Goal: Task Accomplishment & Management: Manage account settings

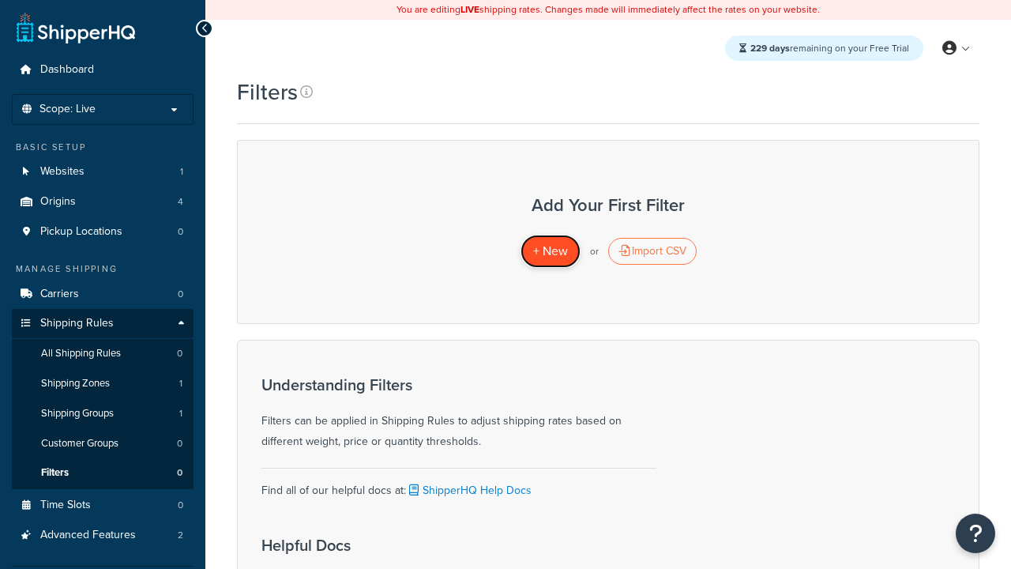
click at [550, 251] on span "+ New" at bounding box center [550, 251] width 35 height 18
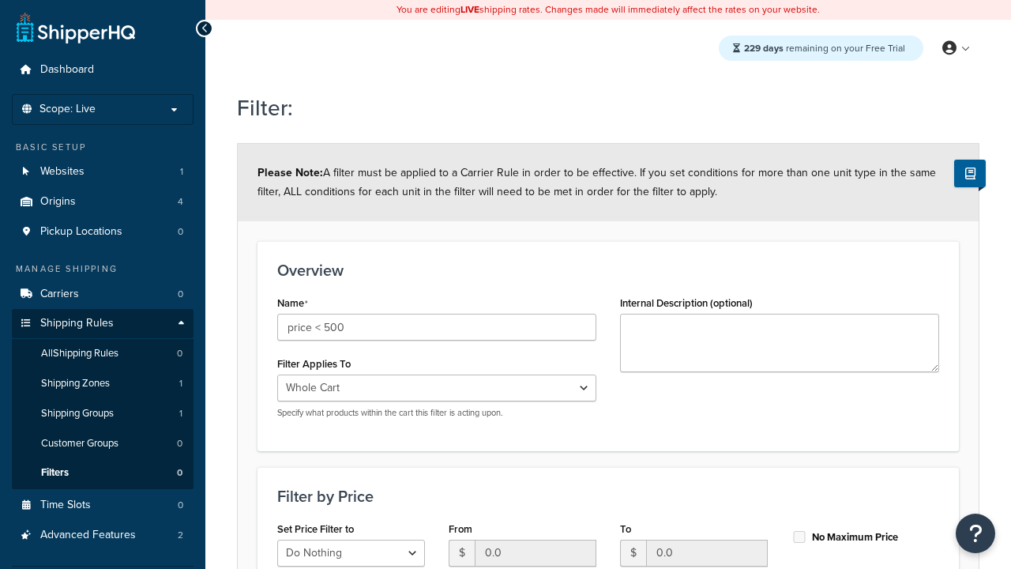
select select "range"
type input "price < 500"
type input "500"
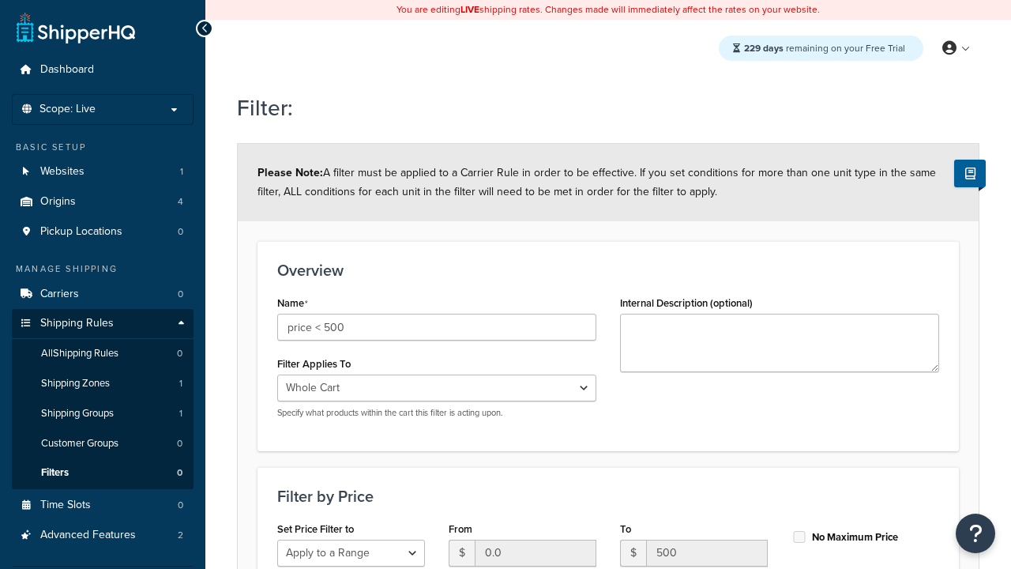
type input "500"
checkbox input "true"
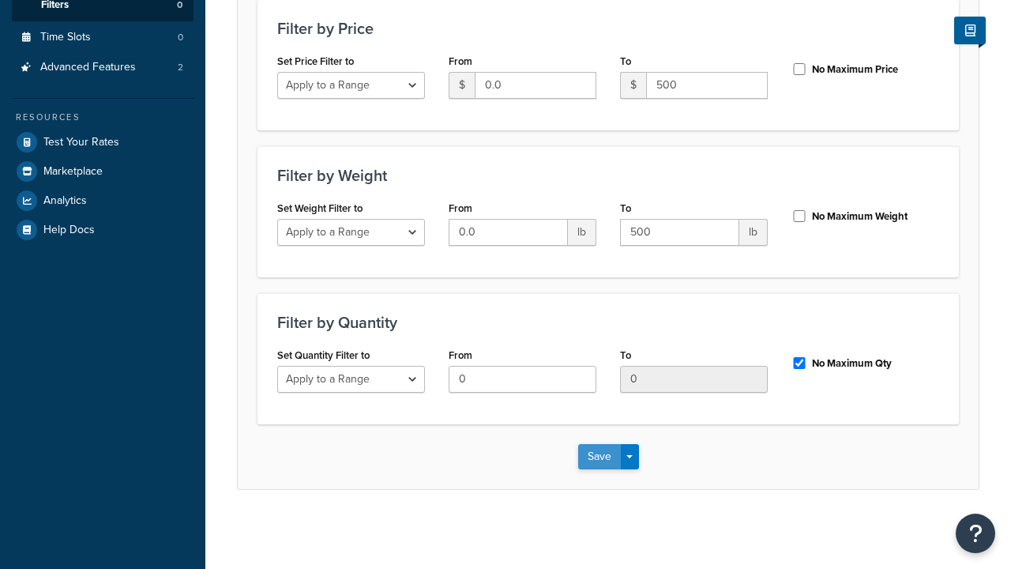
click at [599, 456] on button "Save" at bounding box center [599, 456] width 43 height 25
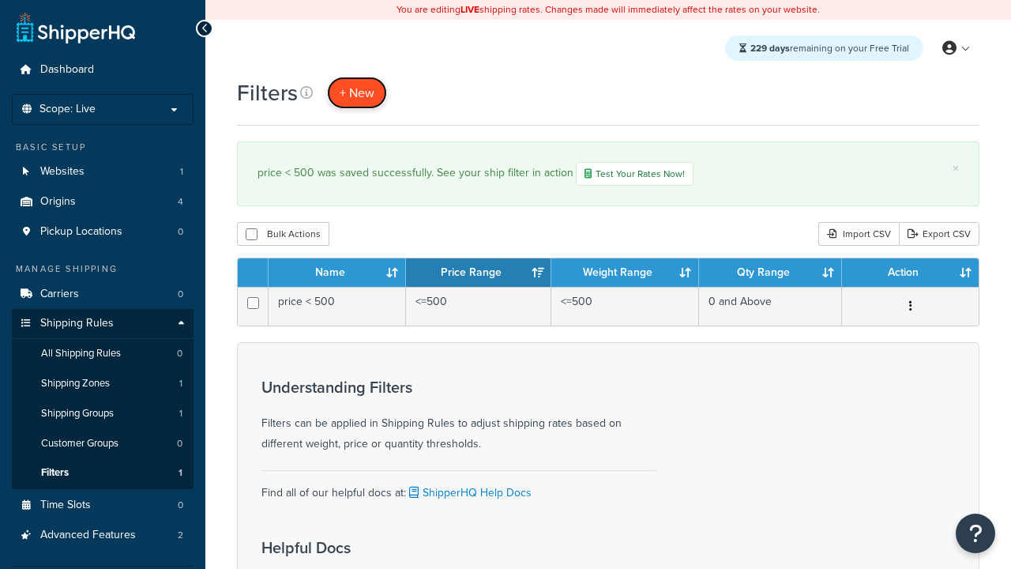
click at [357, 92] on span "+ New" at bounding box center [357, 93] width 35 height 18
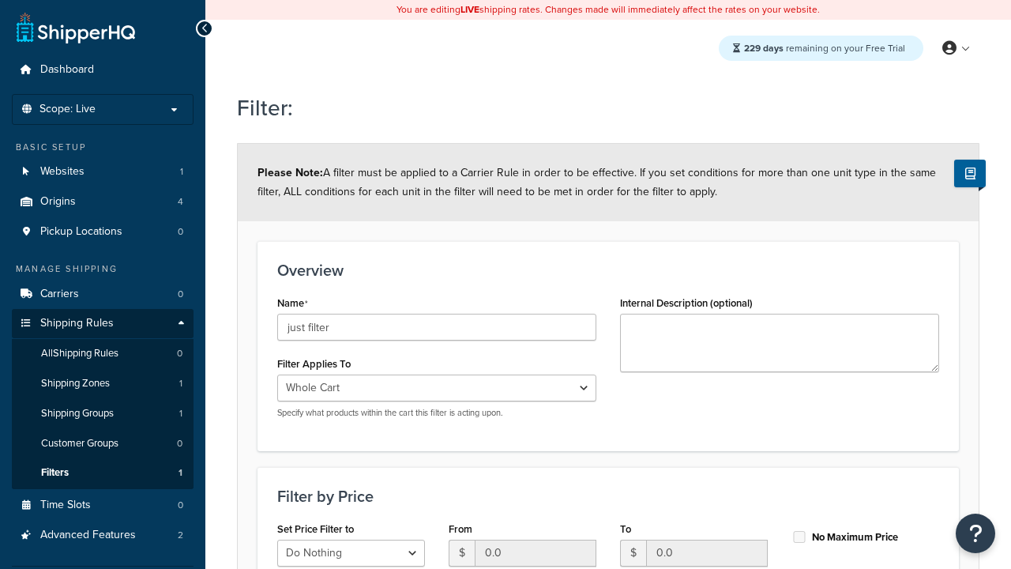
scroll to position [468, 0]
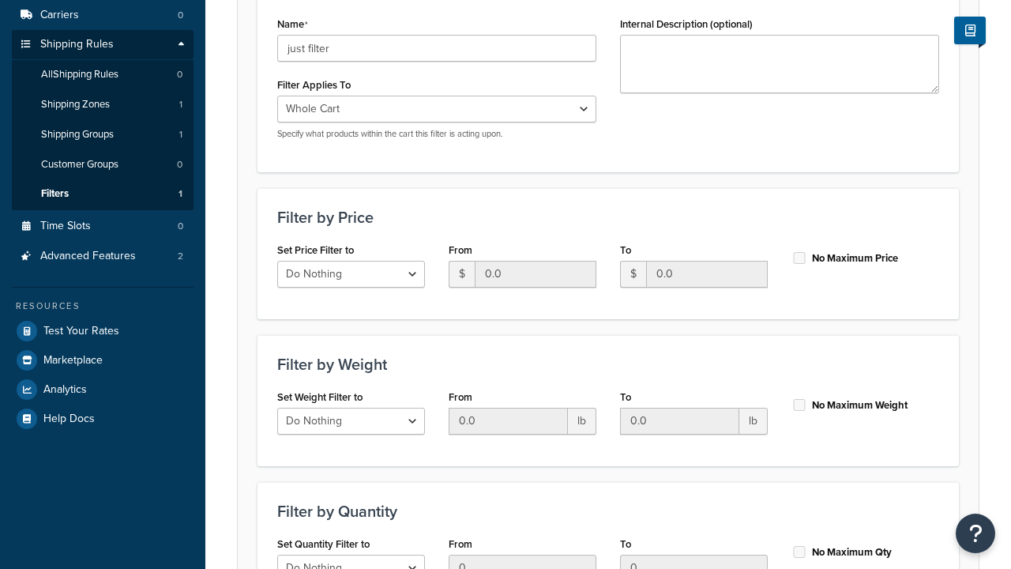
type input "just filter"
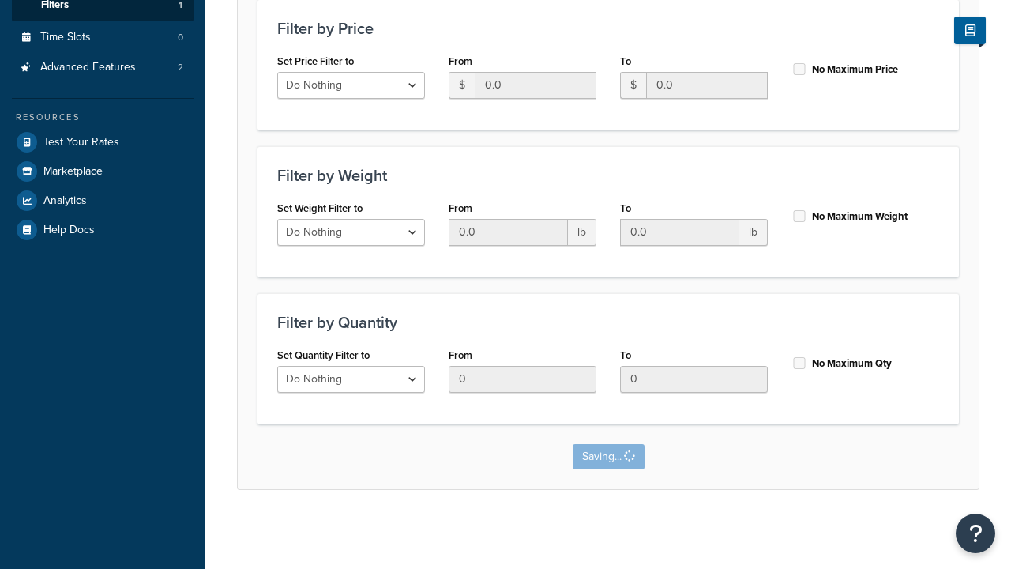
scroll to position [0, 0]
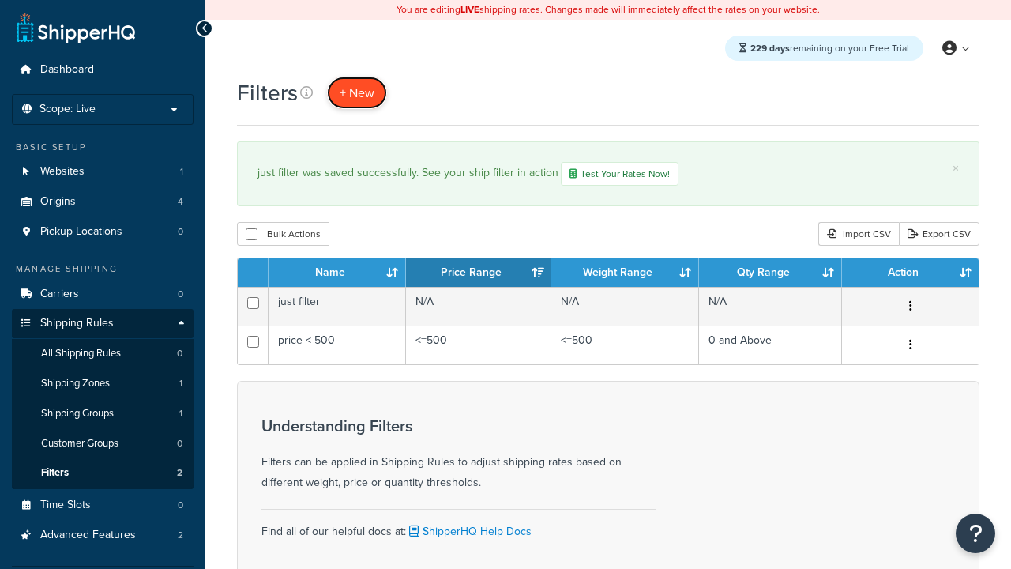
click at [357, 92] on span "+ New" at bounding box center [357, 93] width 35 height 18
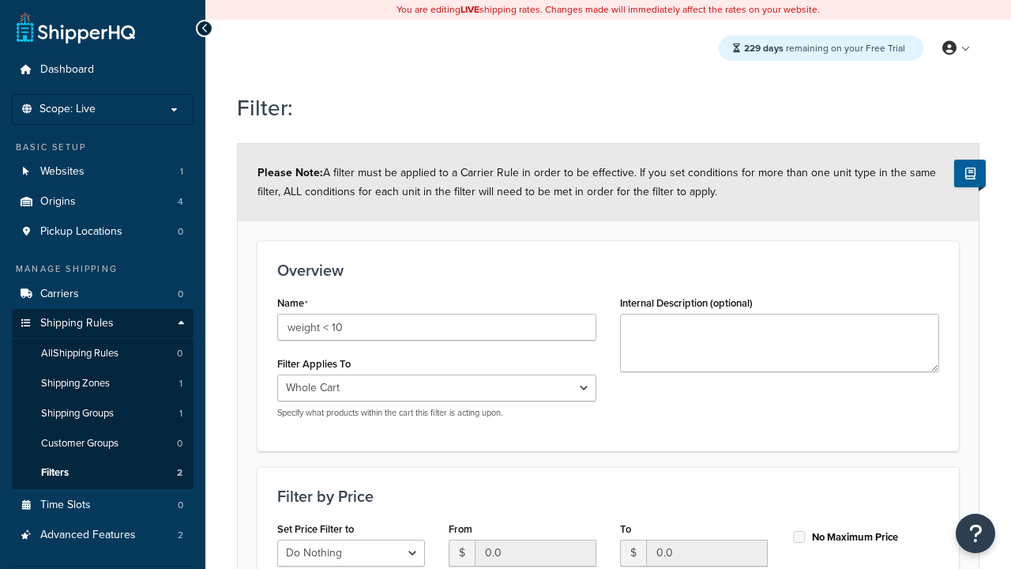
select select "range"
type input "weight < 10"
type input "10"
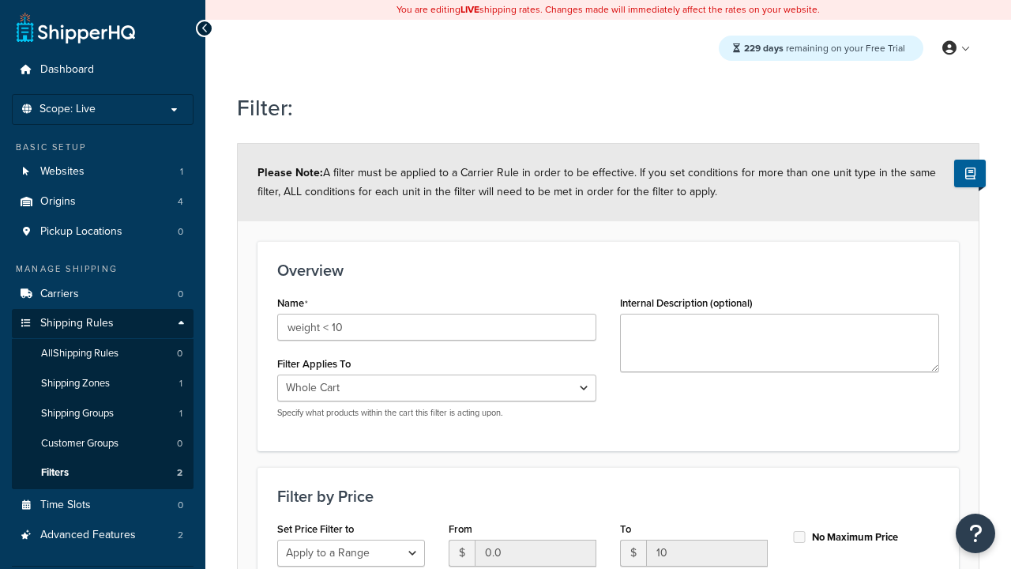
type input "10"
checkbox input "true"
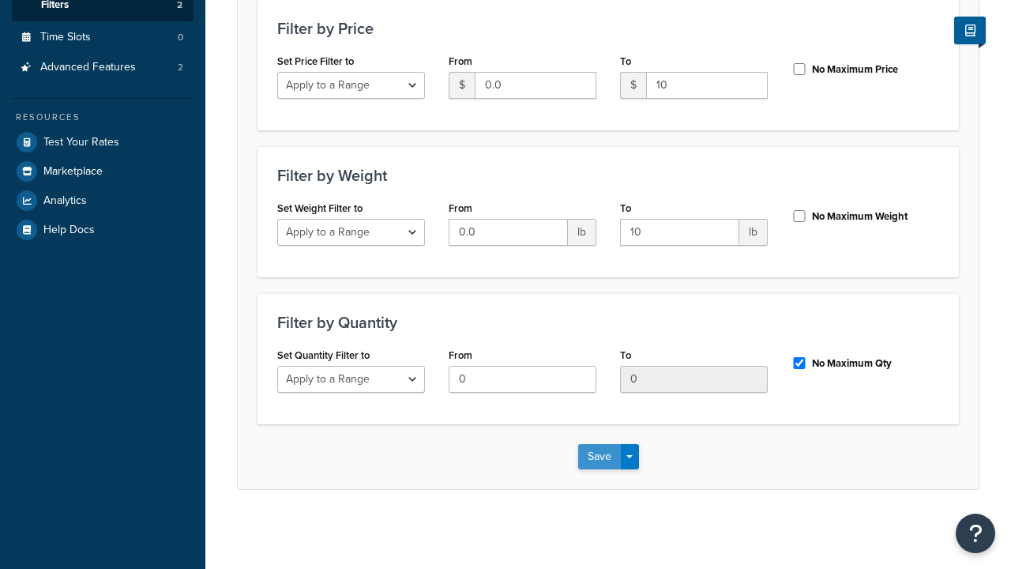
click at [599, 456] on button "Save" at bounding box center [599, 456] width 43 height 25
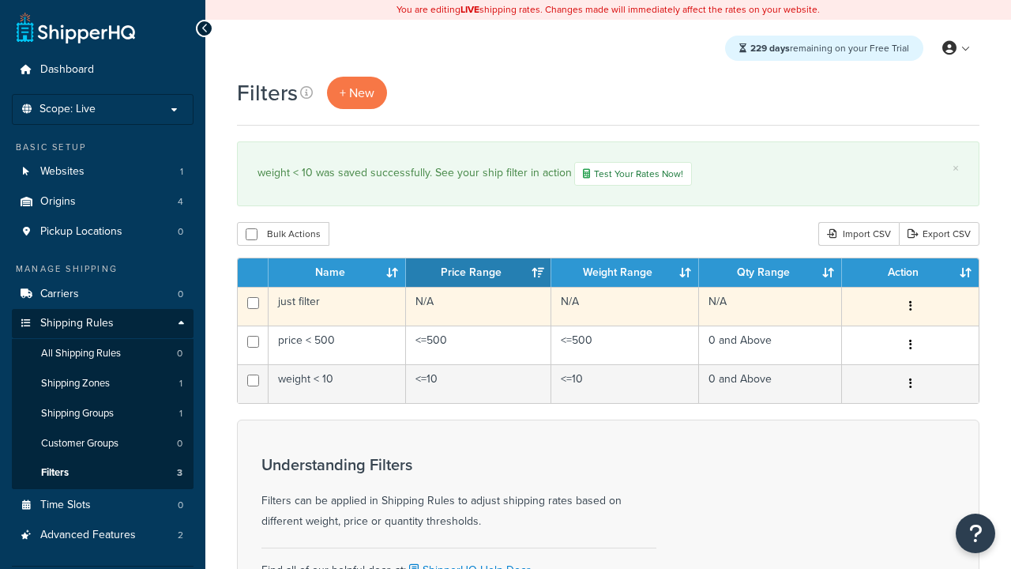
click at [910, 308] on icon "button" at bounding box center [910, 305] width 3 height 11
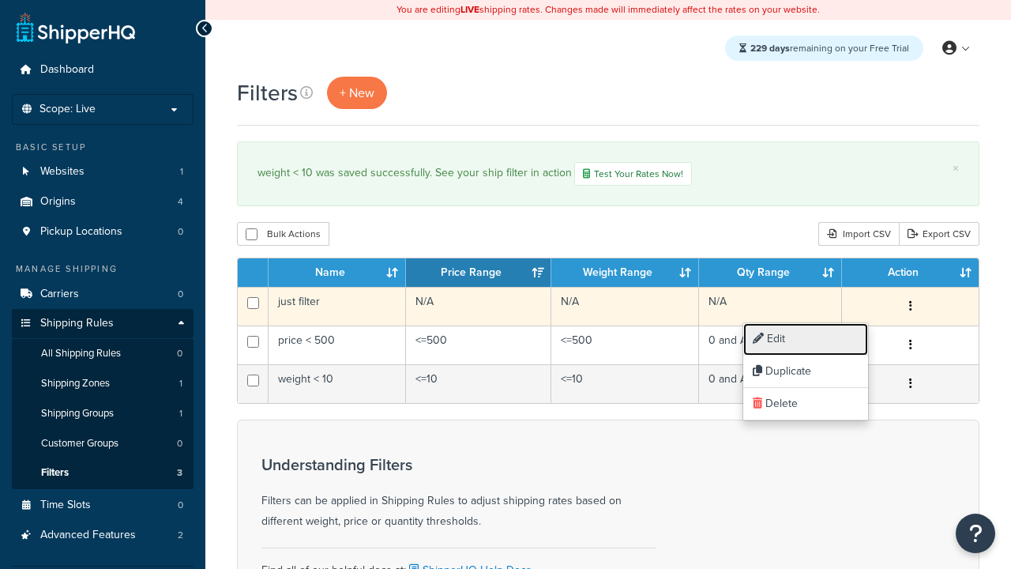
click at [806, 339] on link "Edit" at bounding box center [805, 339] width 125 height 32
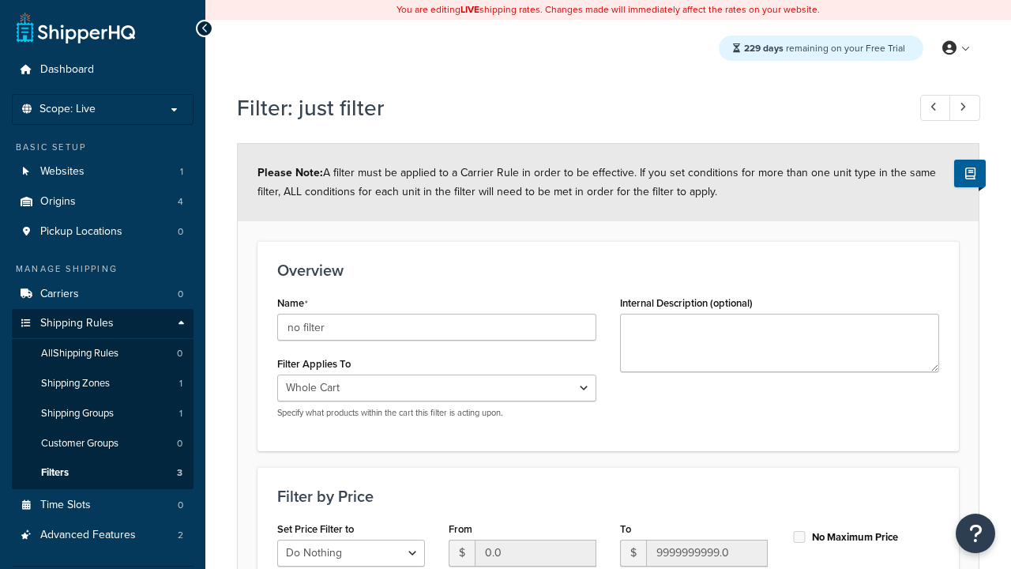
scroll to position [468, 0]
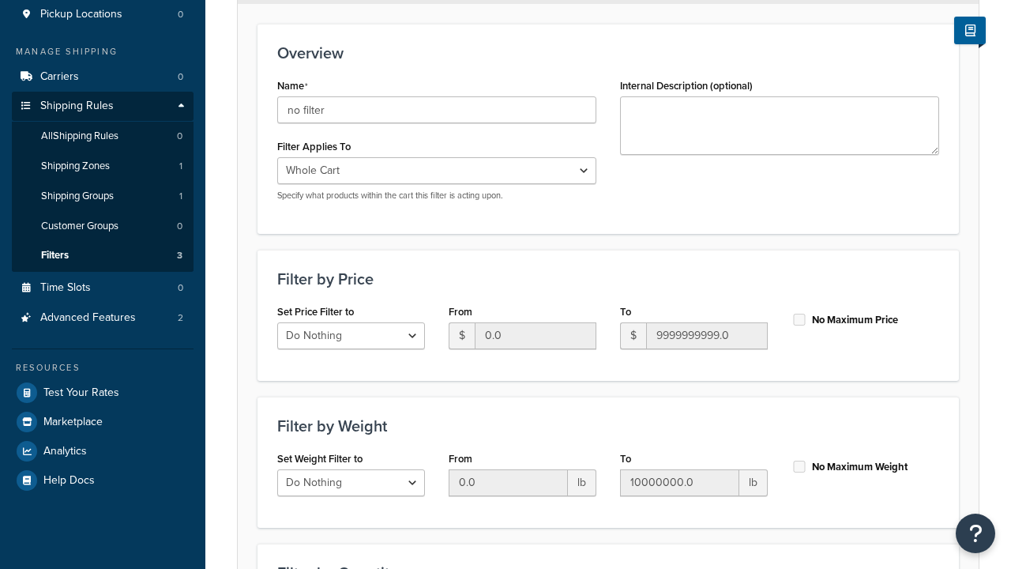
type input "no filter"
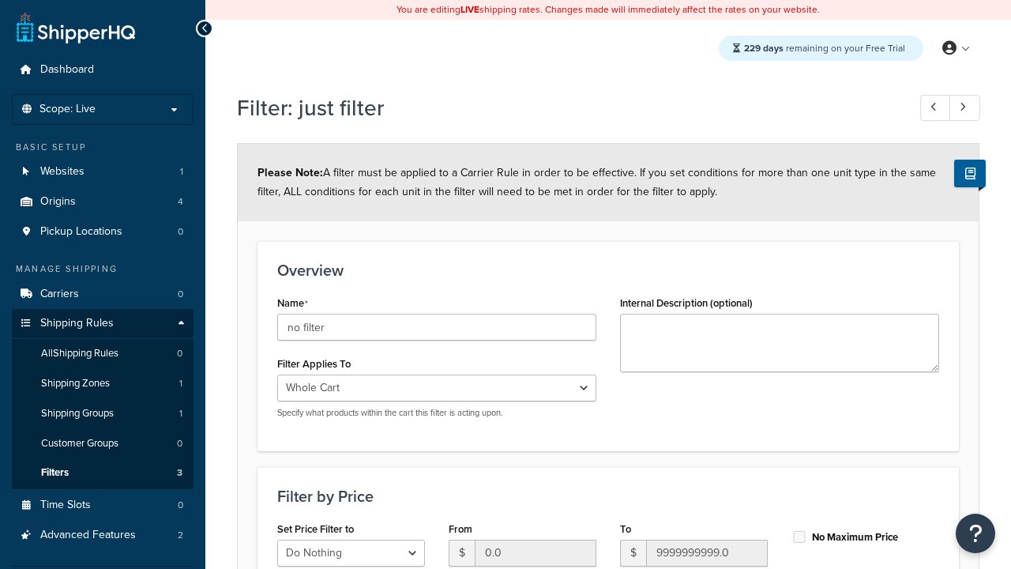
scroll to position [0, 0]
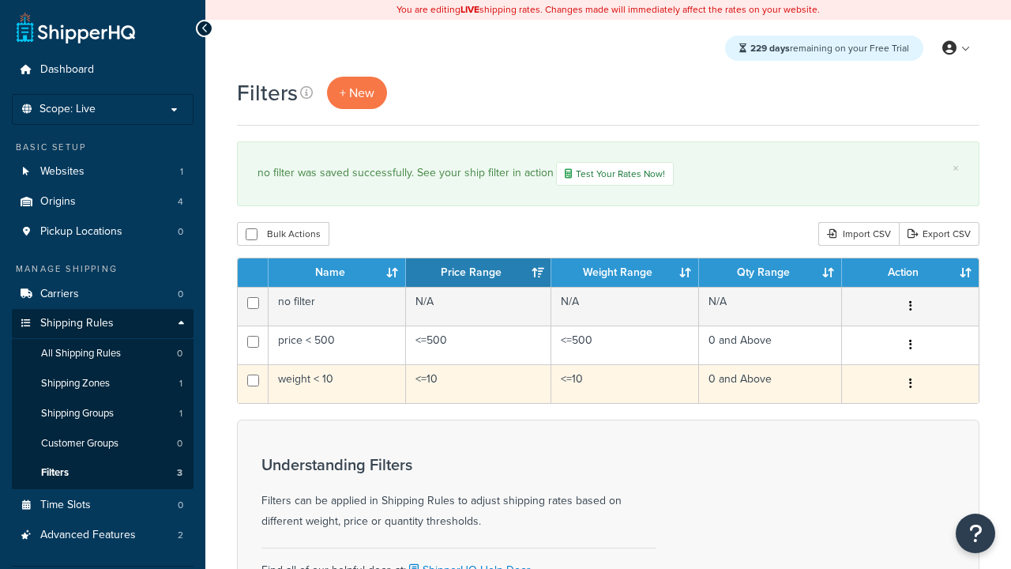
click at [910, 385] on icon "button" at bounding box center [910, 383] width 3 height 11
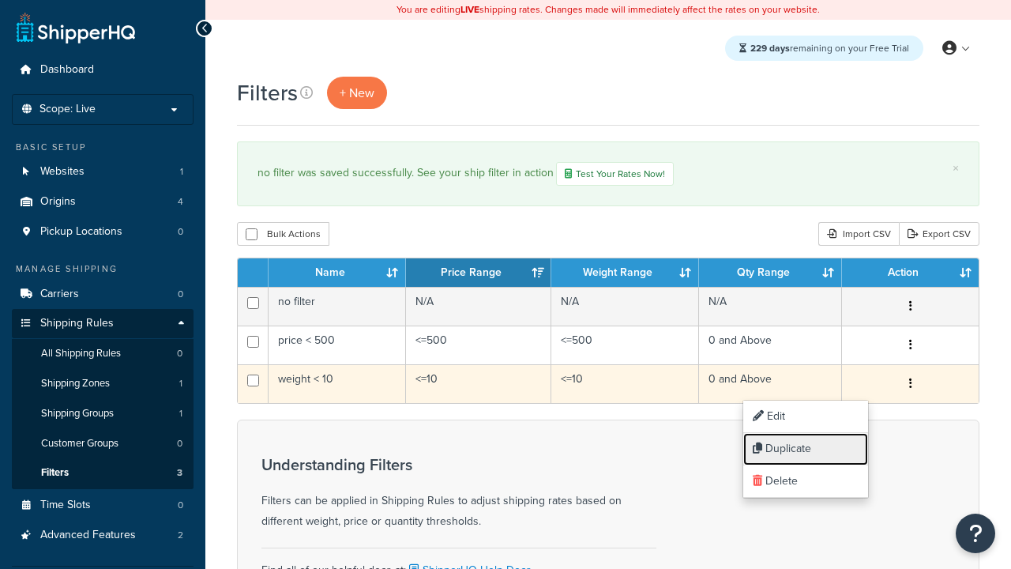
click at [806, 449] on link "Duplicate" at bounding box center [805, 449] width 125 height 32
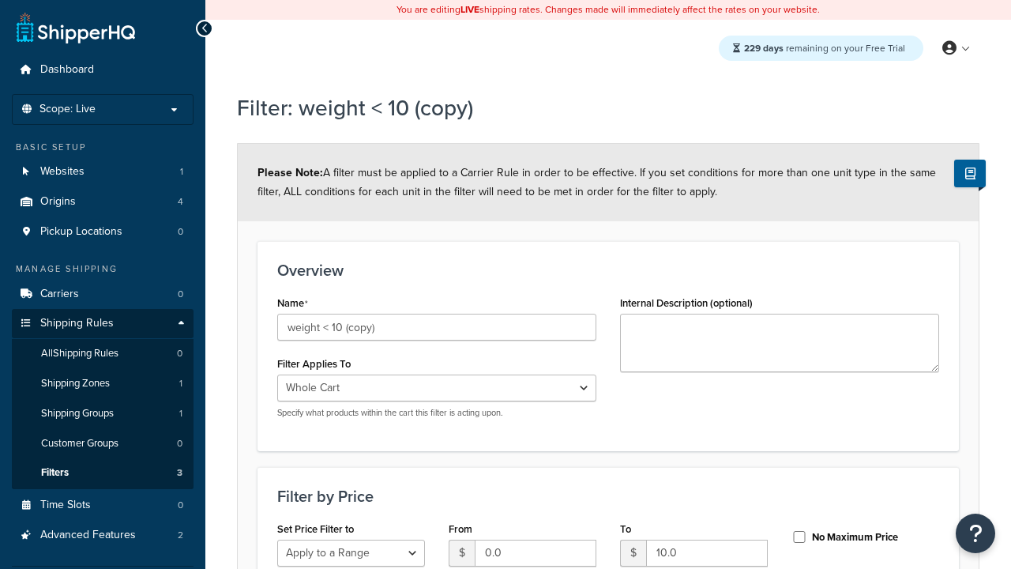
select select "range"
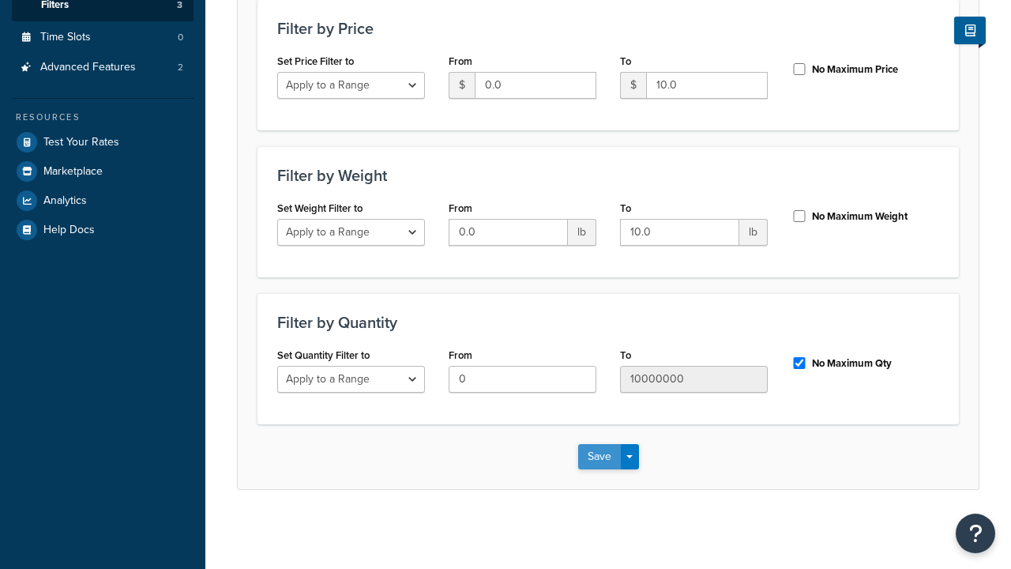
click at [599, 456] on button "Save" at bounding box center [599, 456] width 43 height 25
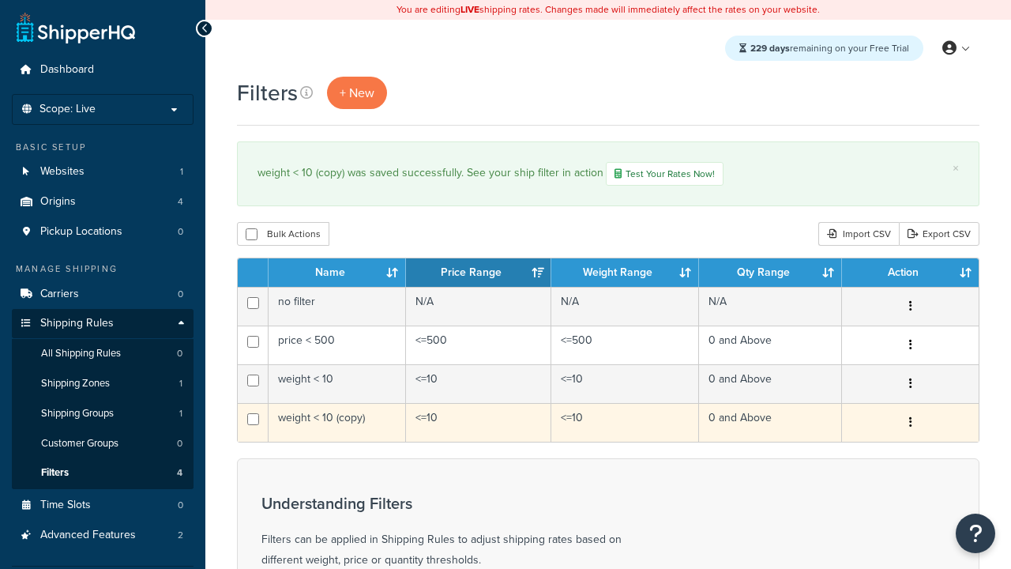
click at [910, 424] on icon "button" at bounding box center [910, 421] width 3 height 11
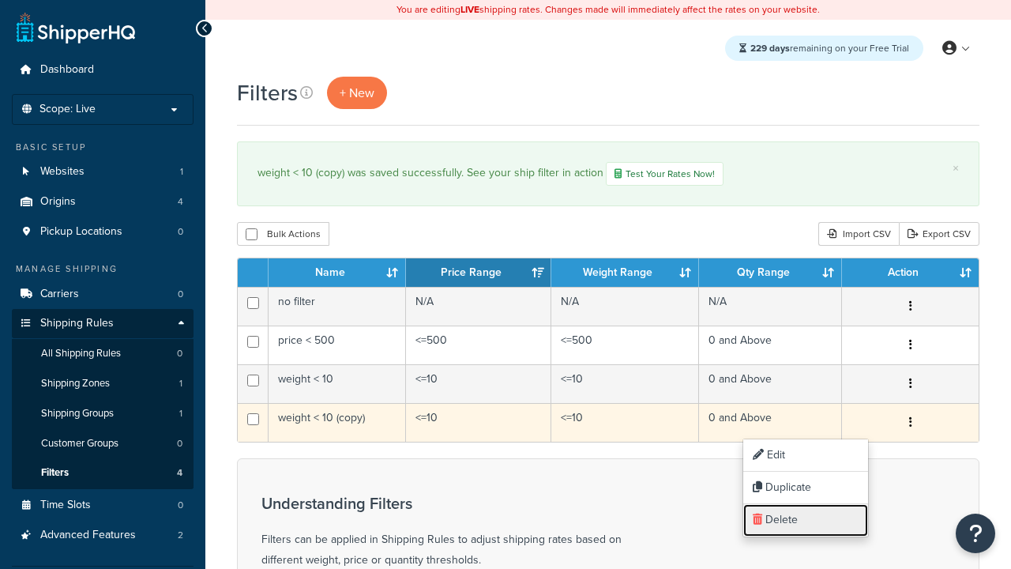
click at [806, 520] on link "Delete" at bounding box center [805, 520] width 125 height 32
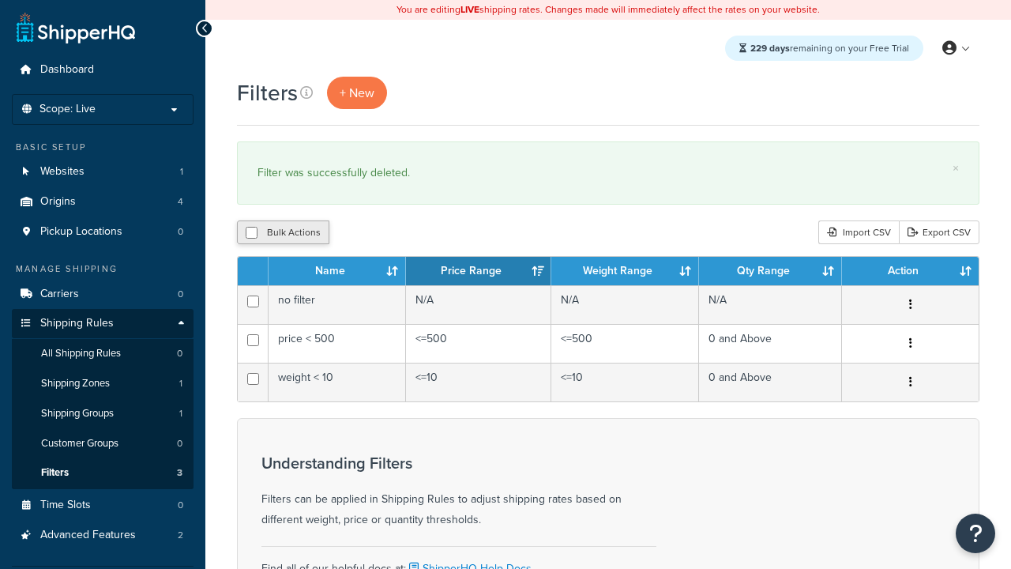
click at [283, 233] on button "Bulk Actions" at bounding box center [283, 232] width 92 height 24
checkbox input "true"
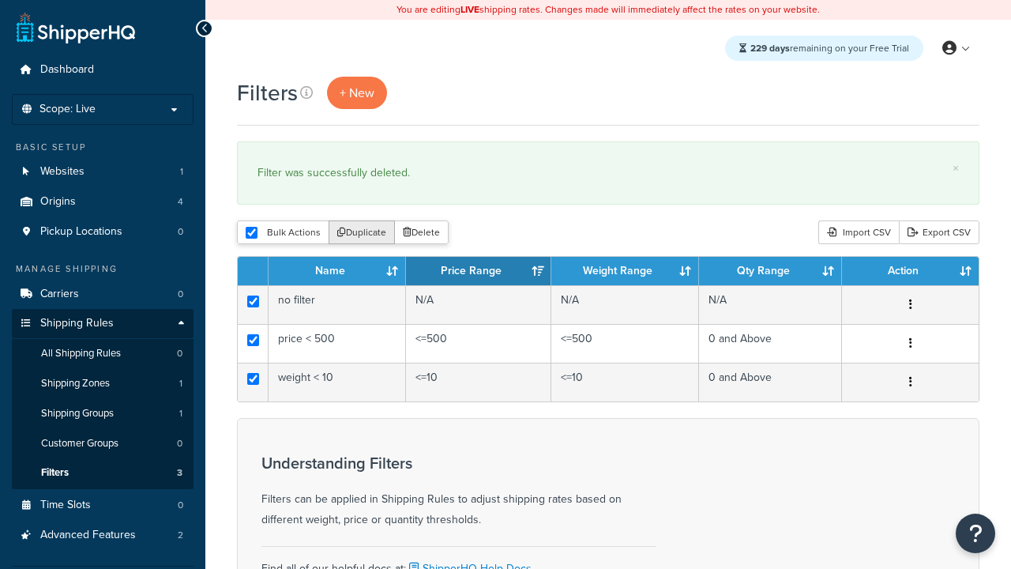
click at [363, 233] on button "Duplicate" at bounding box center [362, 232] width 66 height 24
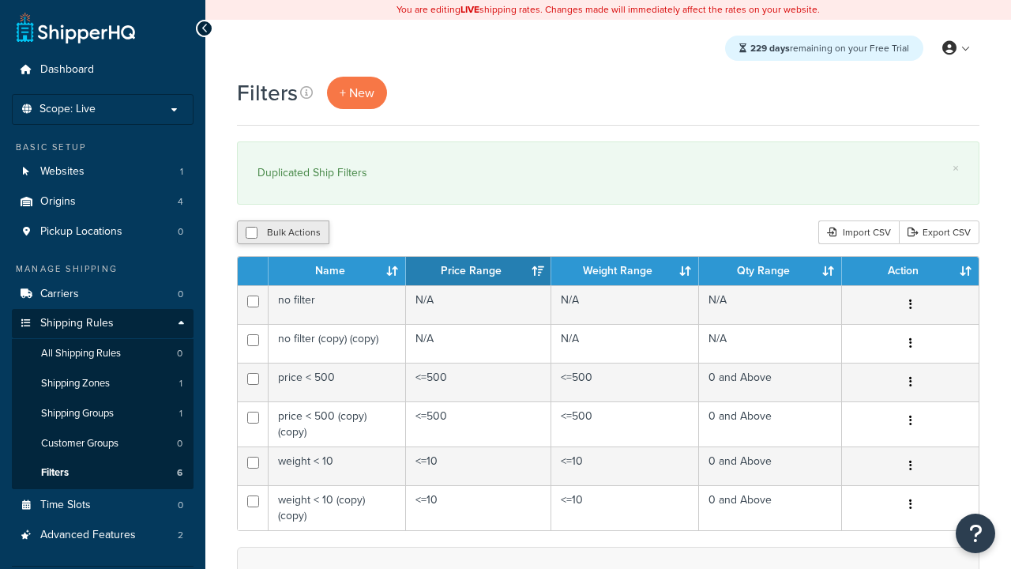
click at [283, 233] on button "Bulk Actions" at bounding box center [283, 232] width 92 height 24
checkbox input "true"
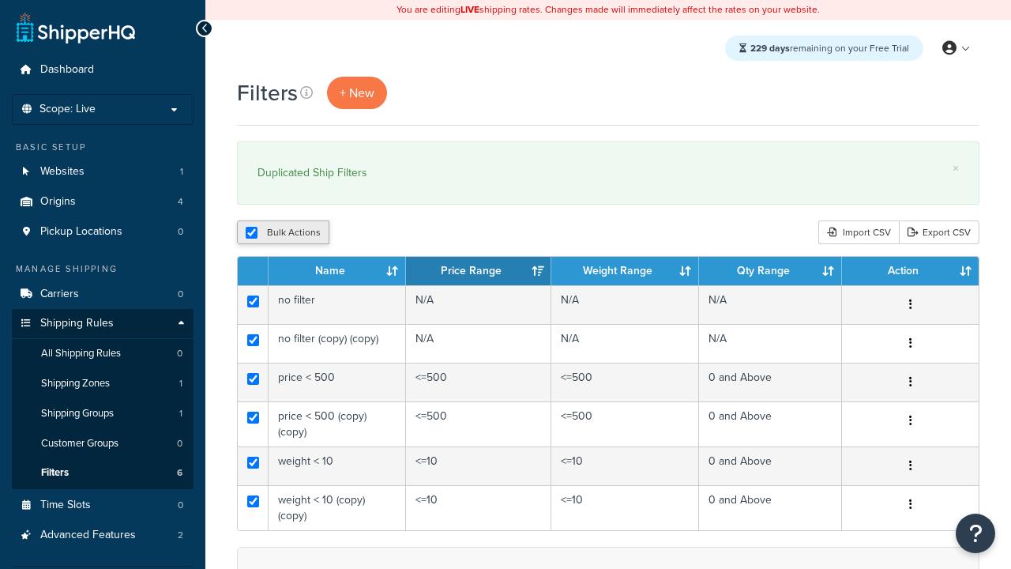
checkbox input "true"
click at [425, 233] on button "Delete" at bounding box center [421, 232] width 55 height 24
